Goal: Task Accomplishment & Management: Manage account settings

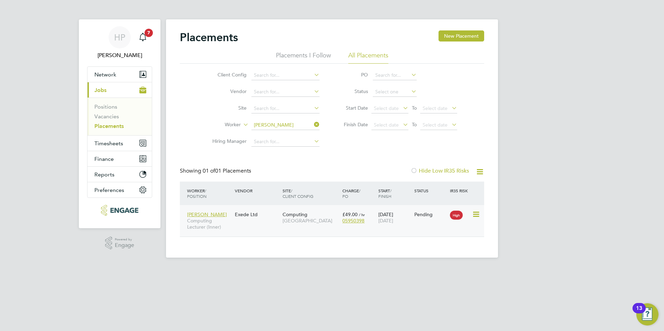
scroll to position [7, 33]
click at [264, 221] on div "Exede Ltd" at bounding box center [257, 214] width 48 height 13
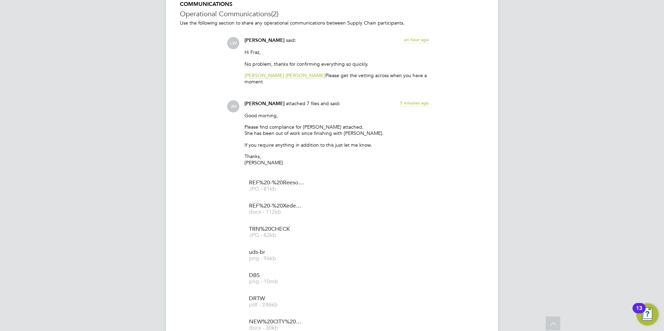
scroll to position [623, 0]
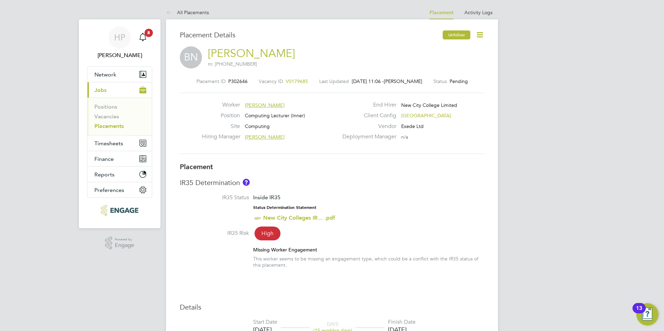
click at [447, 34] on button "Unfollow" at bounding box center [457, 34] width 28 height 9
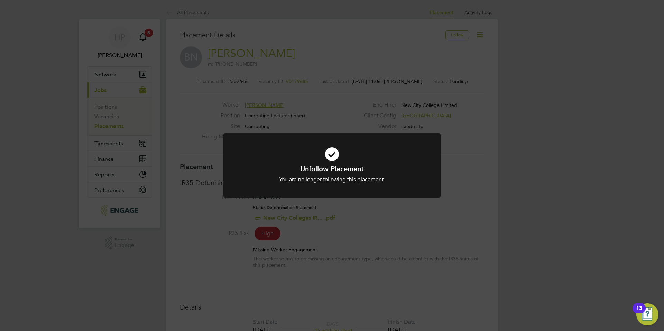
drag, startPoint x: 542, startPoint y: 76, endPoint x: 538, endPoint y: 66, distance: 10.3
click at [541, 73] on div "Unfollow Placement You are no longer following this placement. Cancel Okay" at bounding box center [332, 165] width 664 height 331
